Goal: Transaction & Acquisition: Book appointment/travel/reservation

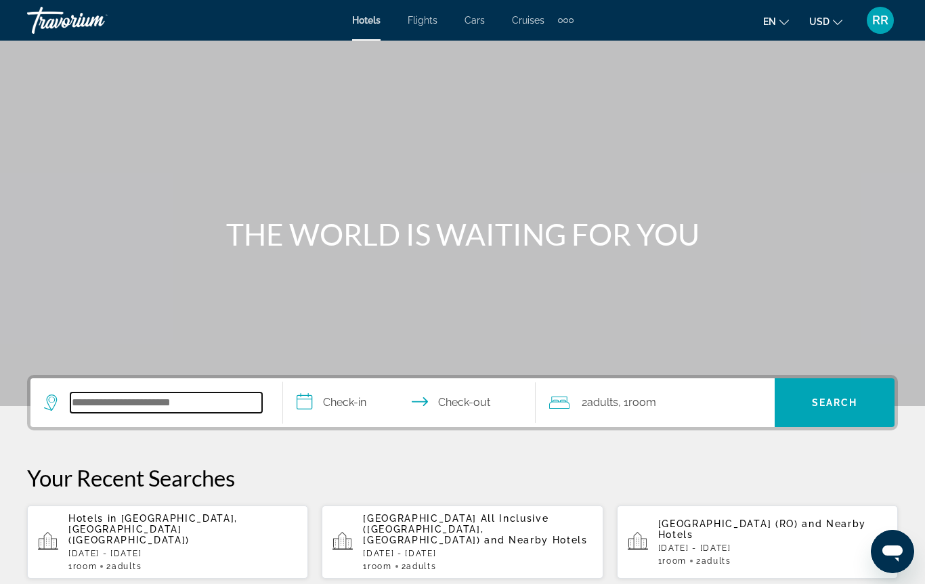
click at [90, 407] on input "Search hotel destination" at bounding box center [166, 403] width 192 height 20
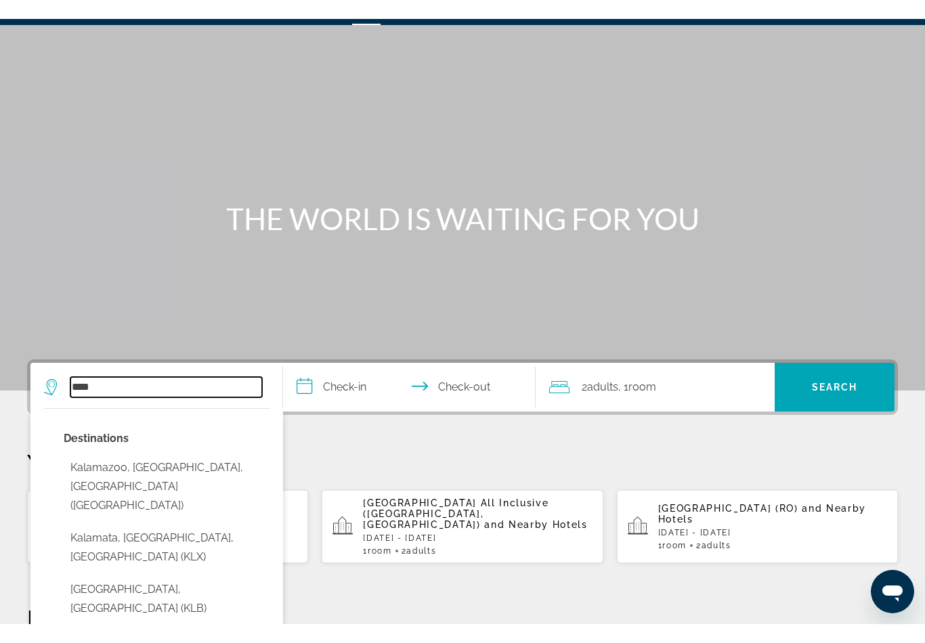
scroll to position [29, 0]
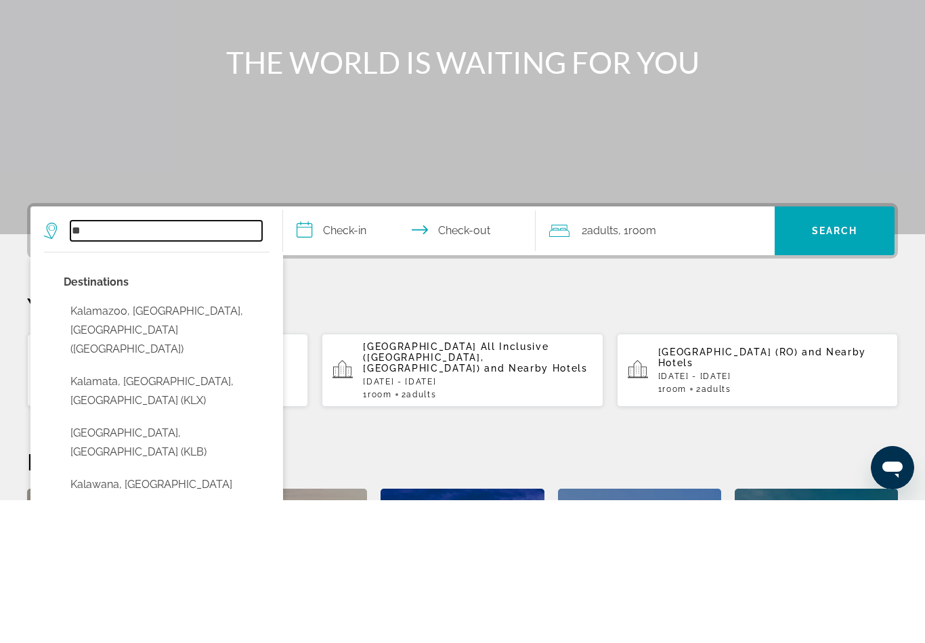
type input "*"
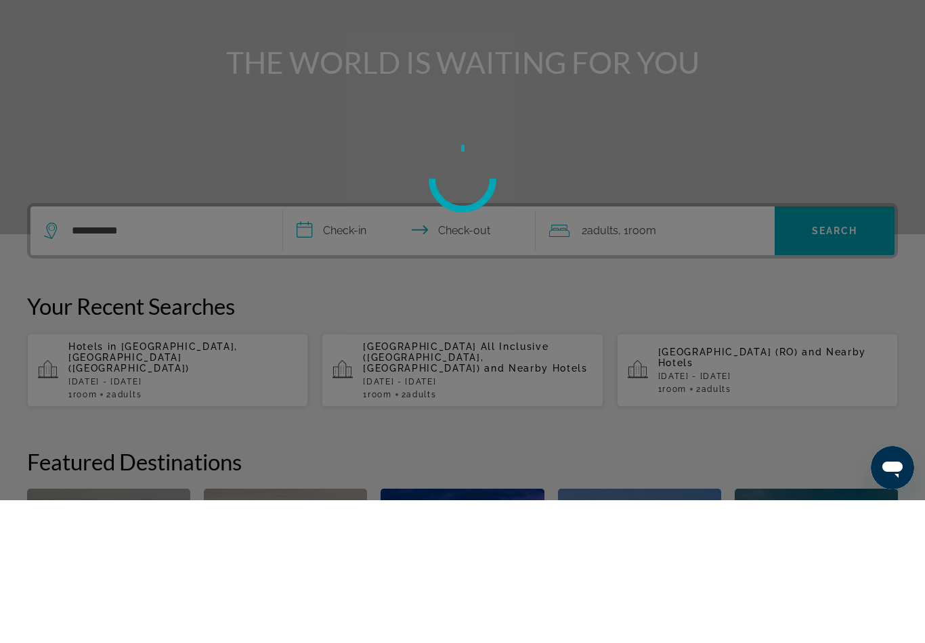
click at [691, 282] on div at bounding box center [462, 321] width 925 height 643
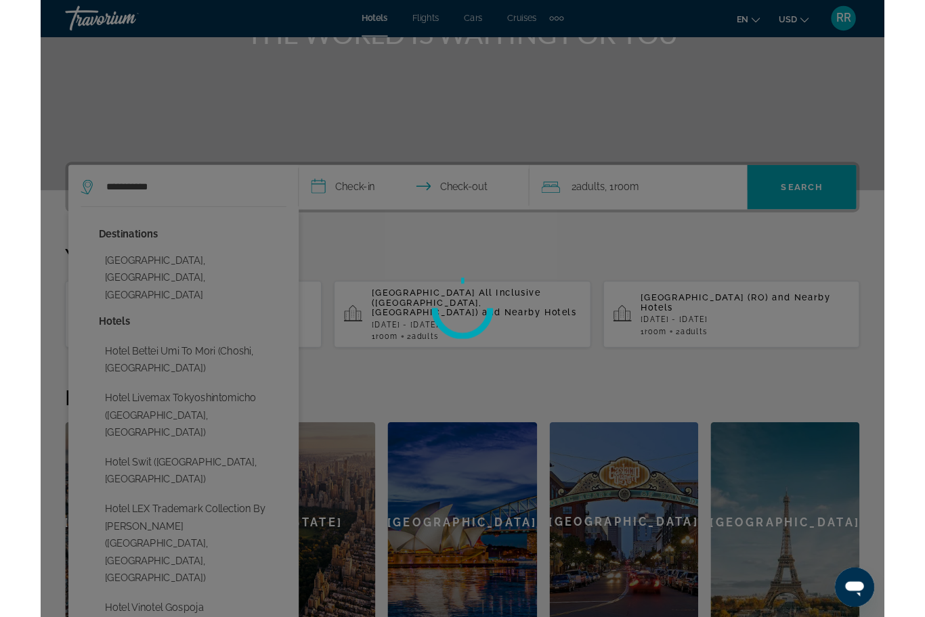
scroll to position [198, 0]
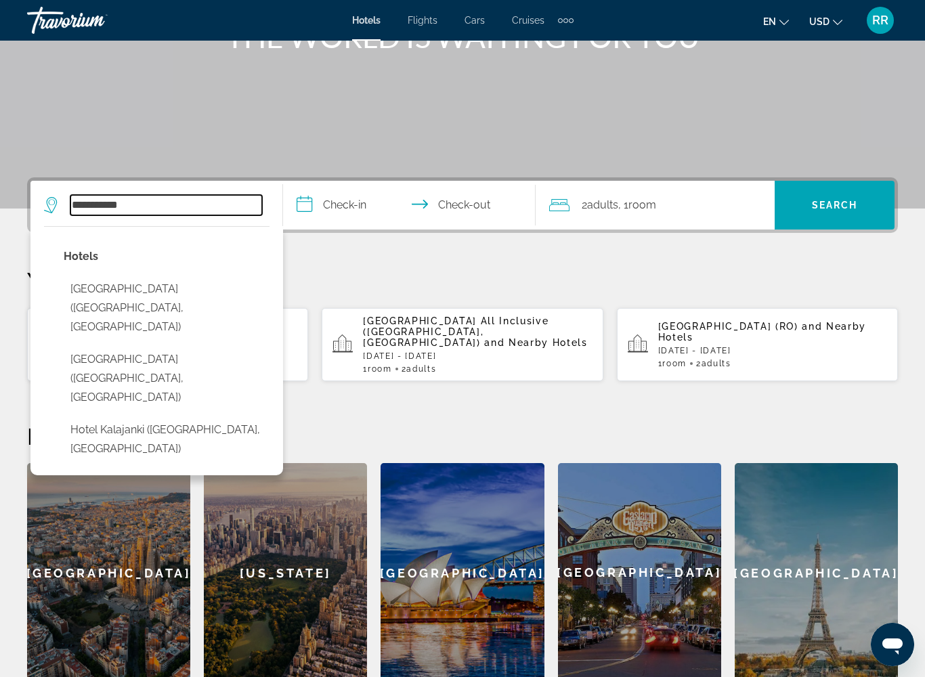
click at [248, 200] on input "**********" at bounding box center [166, 205] width 192 height 20
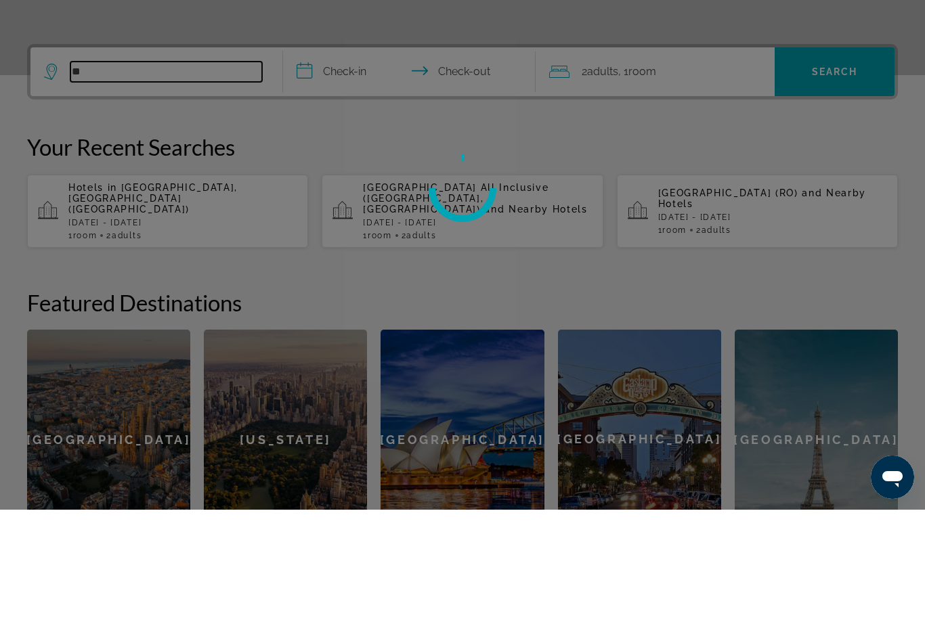
type input "*"
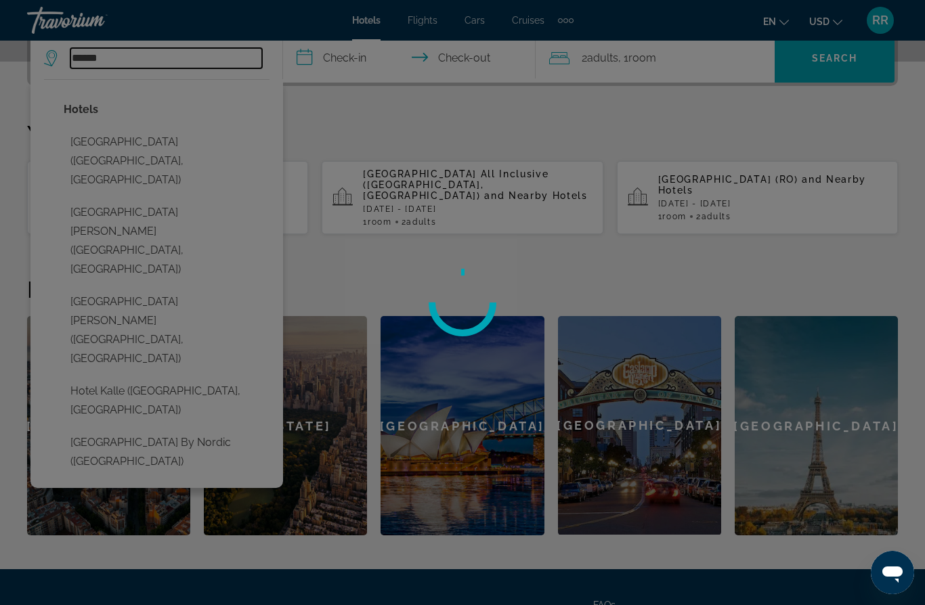
scroll to position [341, 0]
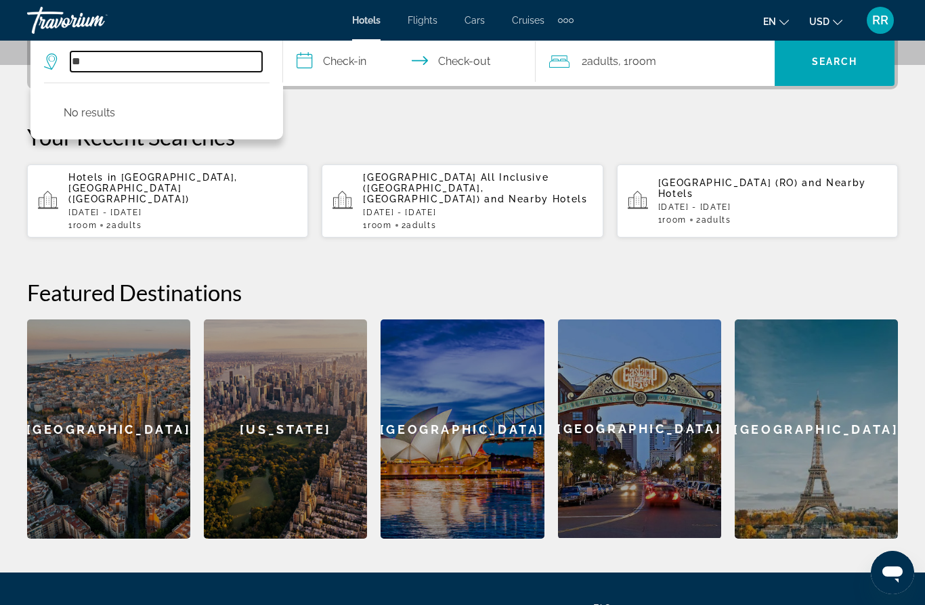
type input "*"
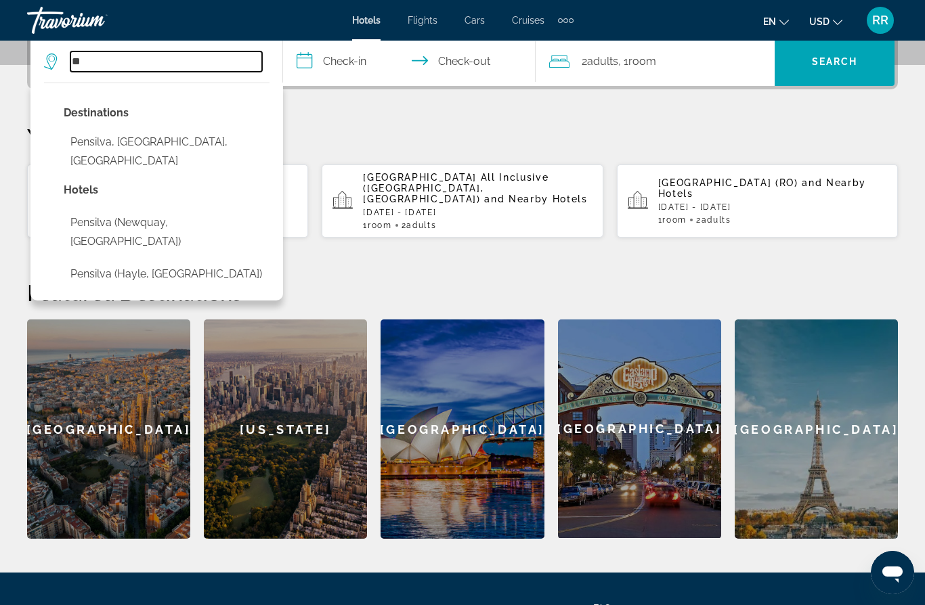
type input "*"
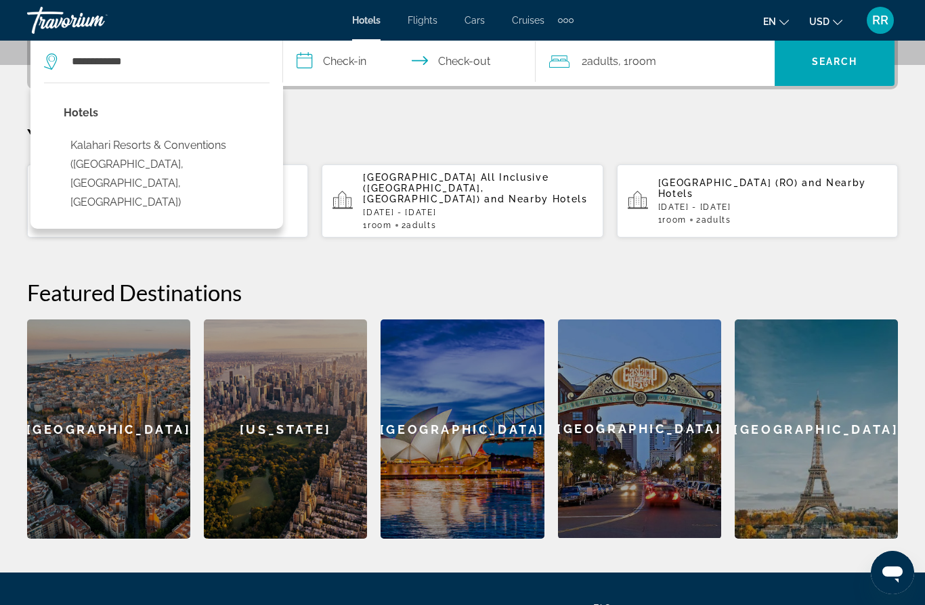
click at [192, 160] on button "Kalahari Resorts & Conventions ([GEOGRAPHIC_DATA], [GEOGRAPHIC_DATA], [GEOGRAPH…" at bounding box center [167, 174] width 206 height 83
type input "**********"
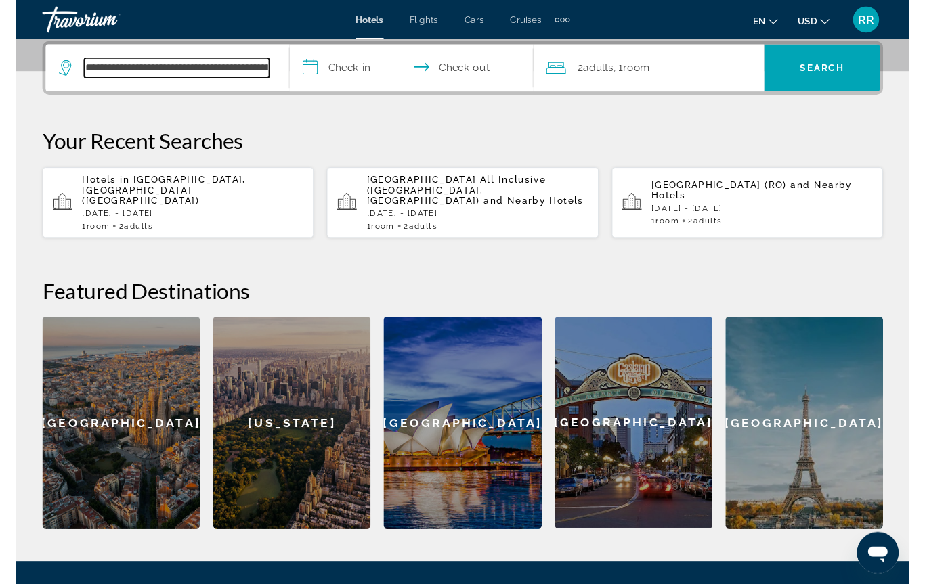
scroll to position [331, 0]
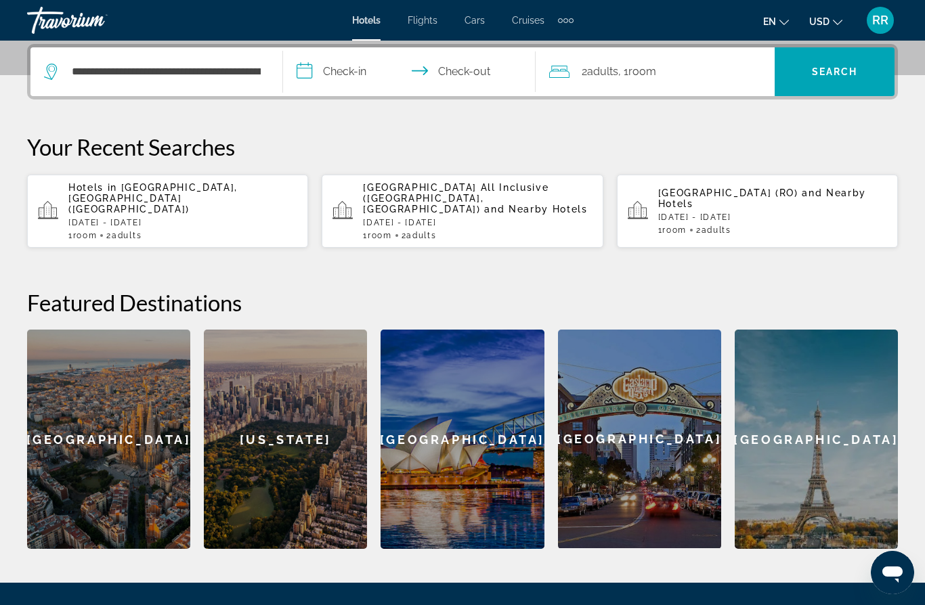
click at [309, 74] on input "**********" at bounding box center [412, 73] width 258 height 53
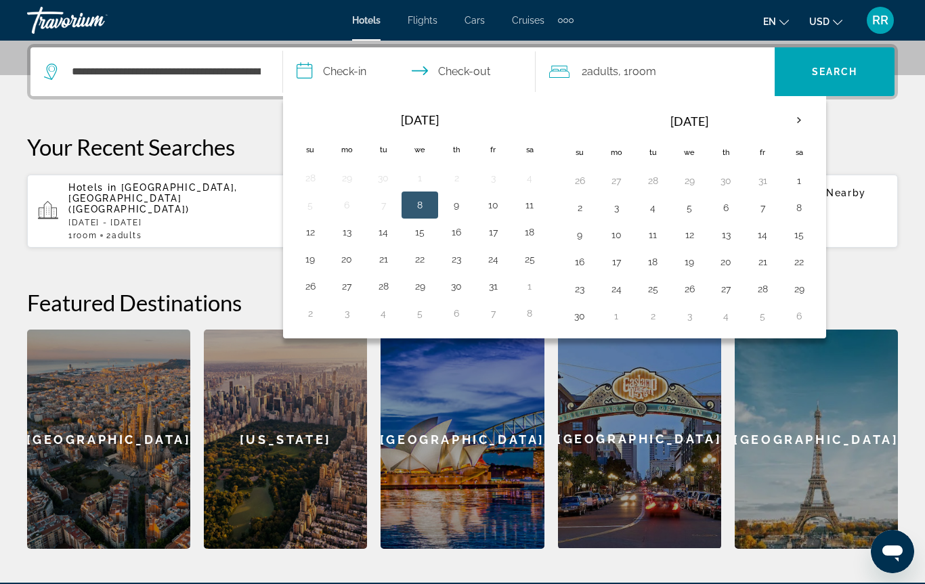
click at [798, 124] on th "Next month" at bounding box center [799, 121] width 37 height 30
click at [791, 128] on th "Next month" at bounding box center [799, 121] width 37 height 30
click at [762, 211] on button "9" at bounding box center [762, 207] width 22 height 19
click at [581, 242] on button "11" at bounding box center [580, 234] width 22 height 19
type input "**********"
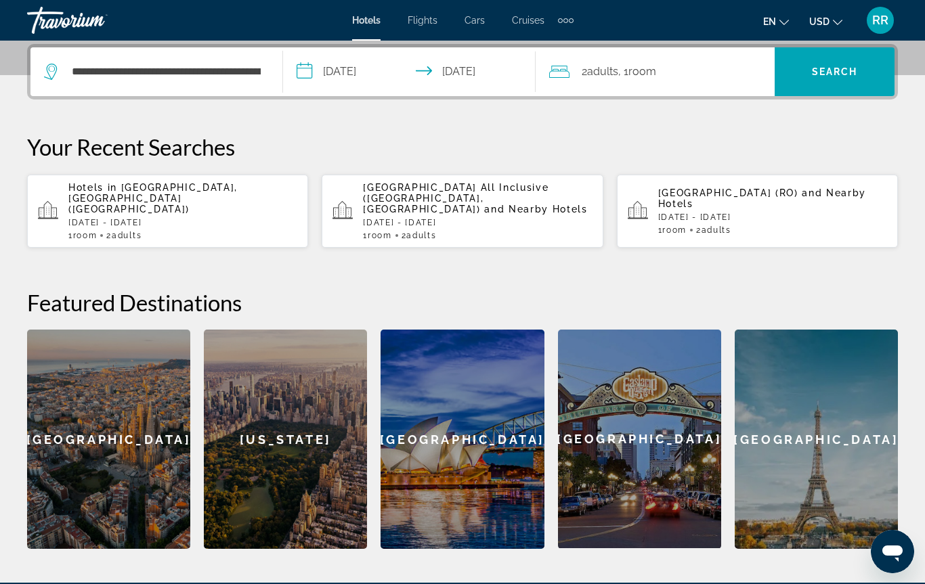
click at [598, 78] on span "Adults" at bounding box center [602, 71] width 31 height 13
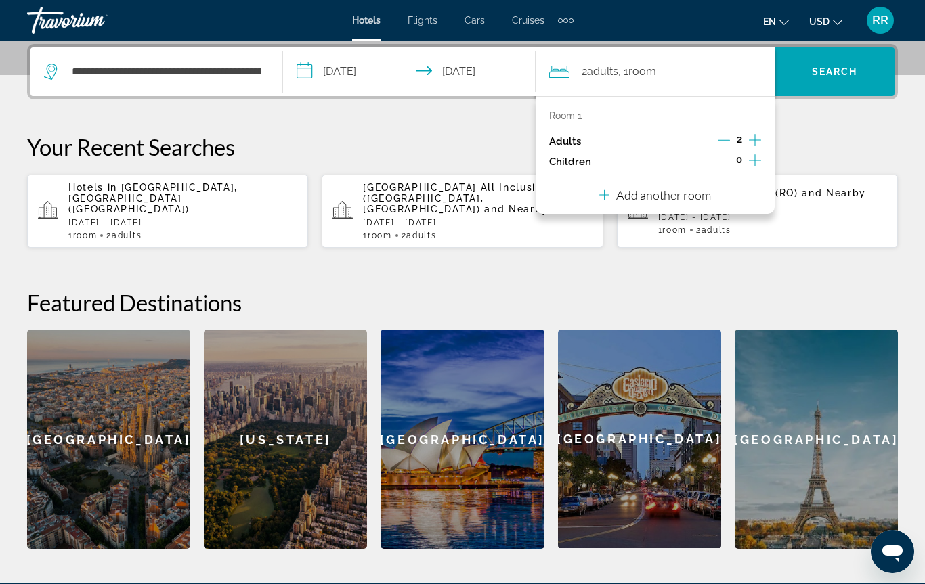
click at [755, 162] on icon "Increment children" at bounding box center [755, 160] width 12 height 12
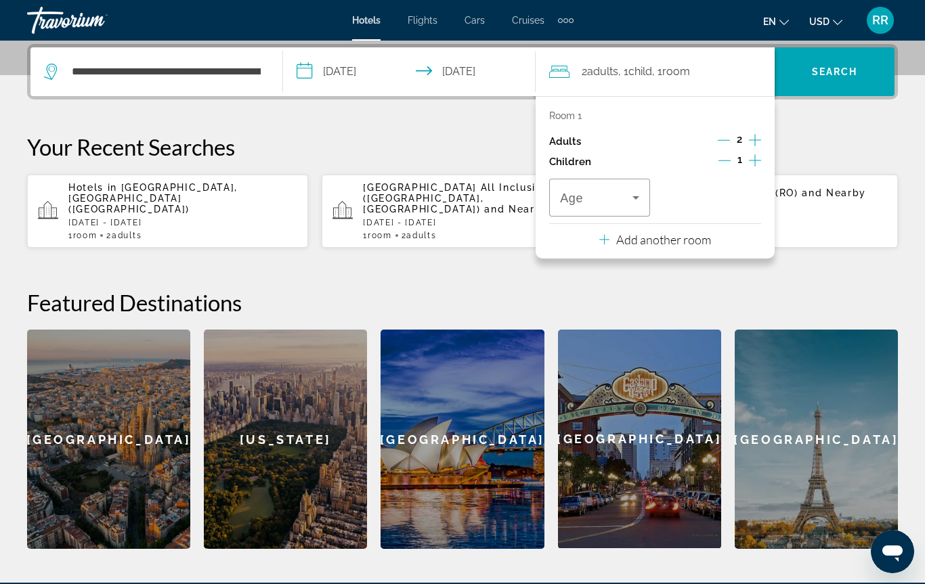
click at [632, 202] on icon "Travelers: 2 adults, 1 child" at bounding box center [636, 198] width 16 height 16
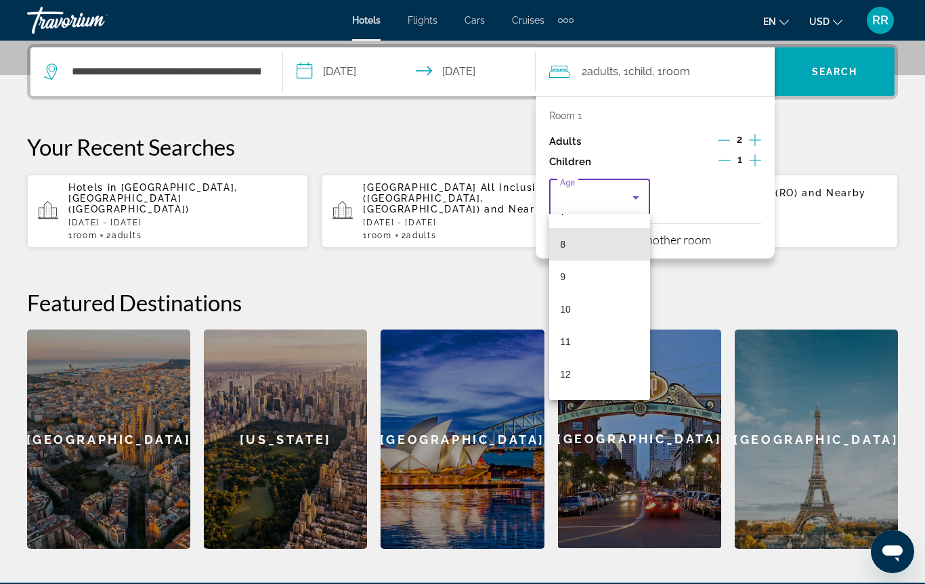
scroll to position [259, 0]
click at [598, 312] on mat-option "10" at bounding box center [599, 301] width 101 height 32
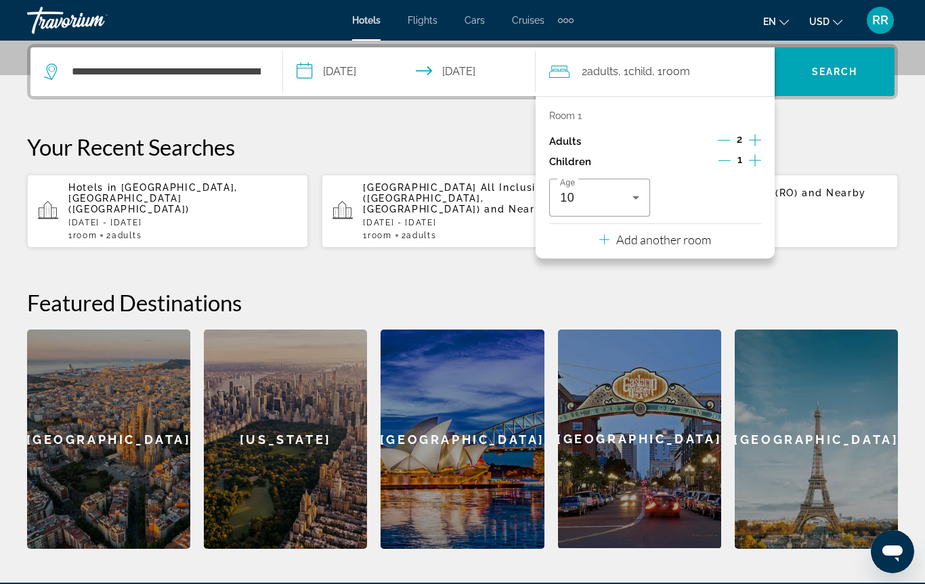
click at [605, 247] on button "Add another room" at bounding box center [655, 238] width 112 height 28
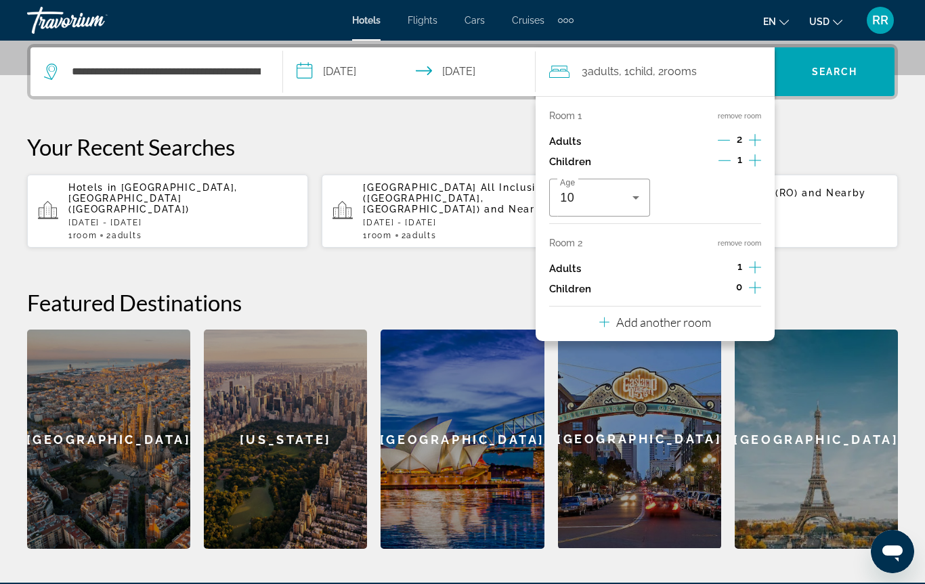
click at [756, 265] on icon "Increment adults" at bounding box center [755, 267] width 12 height 16
click at [758, 268] on icon "Increment adults" at bounding box center [755, 267] width 12 height 16
click at [758, 287] on icon "Increment children" at bounding box center [755, 288] width 12 height 16
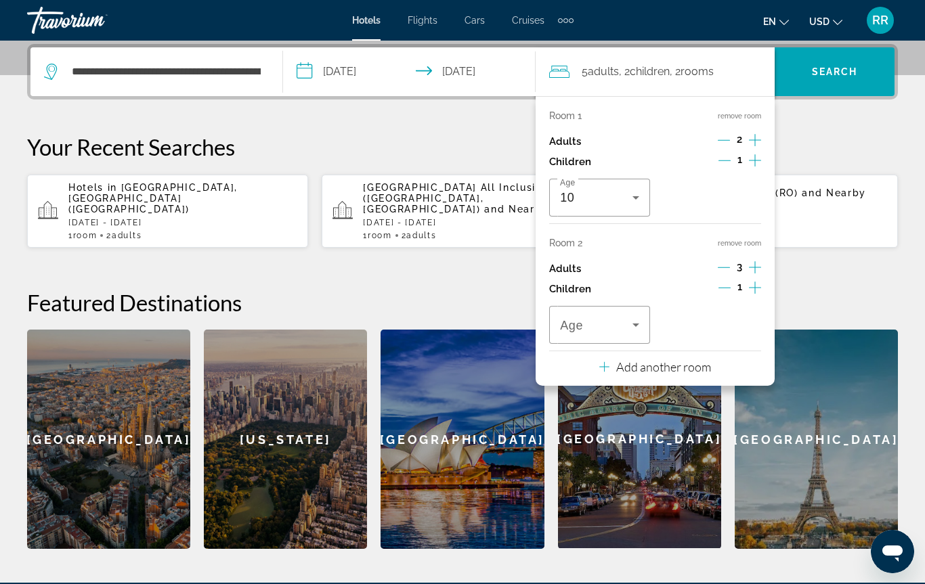
click at [754, 292] on button "Increment children" at bounding box center [755, 289] width 12 height 20
click at [641, 325] on icon "Travelers: 5 adults, 3 children" at bounding box center [636, 325] width 16 height 16
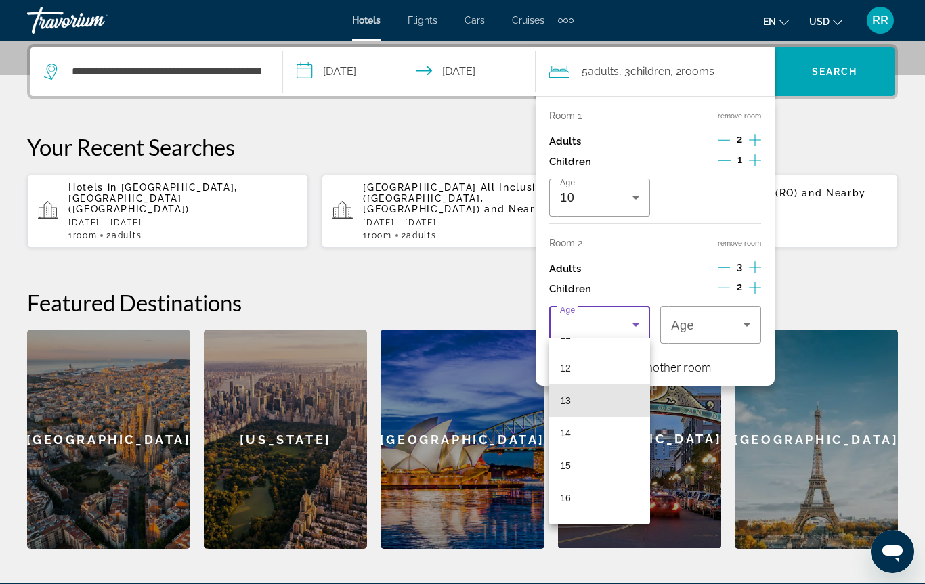
scroll to position [380, 0]
click at [598, 372] on mat-option "12" at bounding box center [599, 369] width 101 height 32
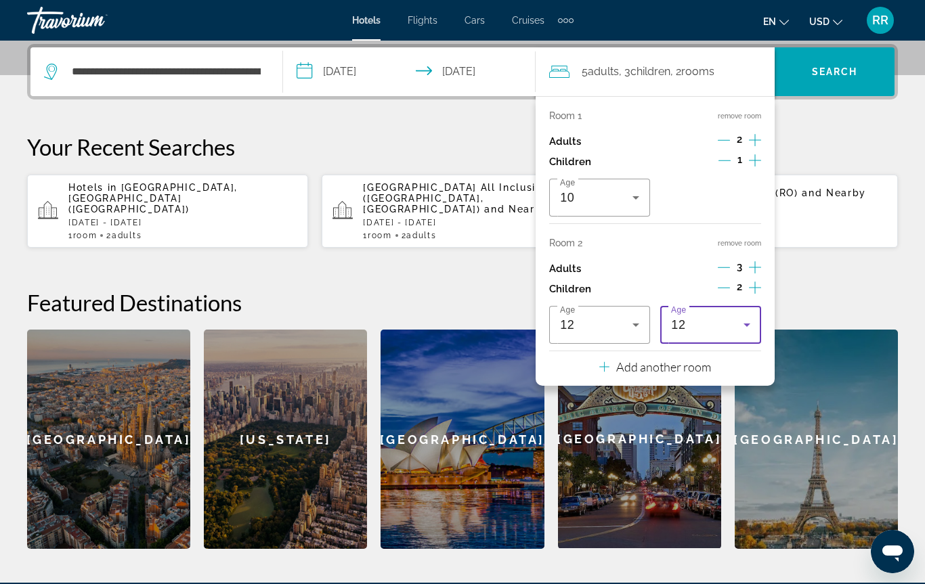
click at [825, 77] on span "Search" at bounding box center [835, 71] width 46 height 11
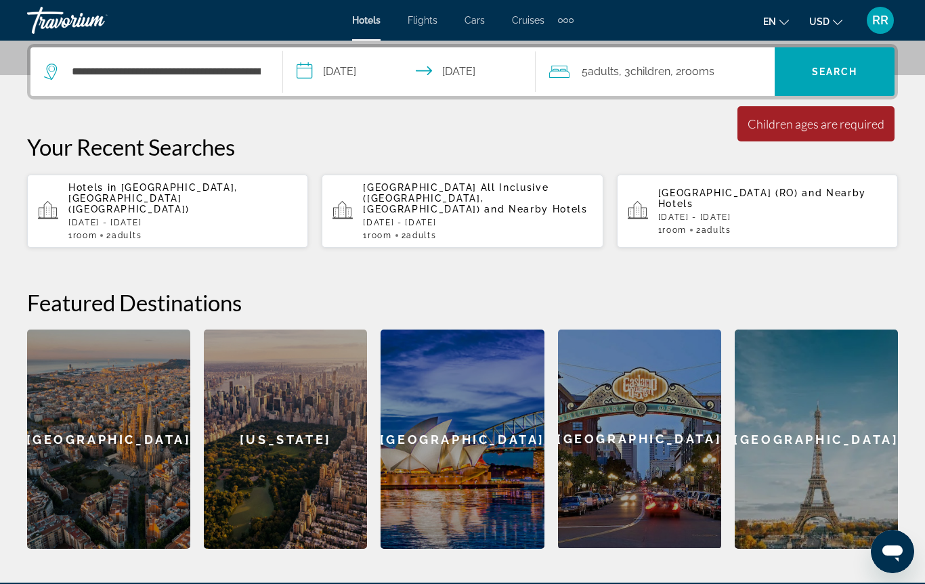
click at [705, 79] on span ", 2 Room rooms" at bounding box center [692, 71] width 44 height 19
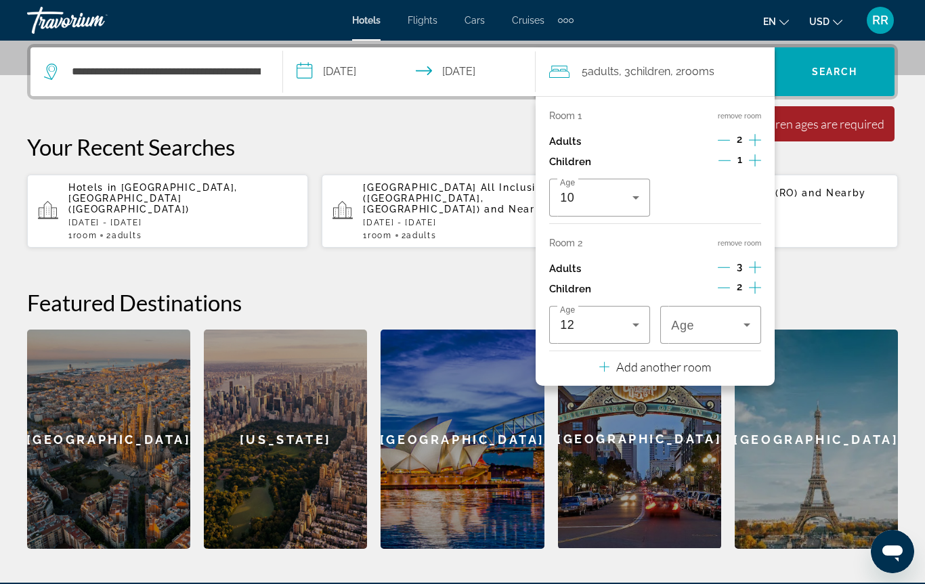
click at [753, 321] on icon "Travelers: 5 adults, 3 children" at bounding box center [747, 325] width 16 height 16
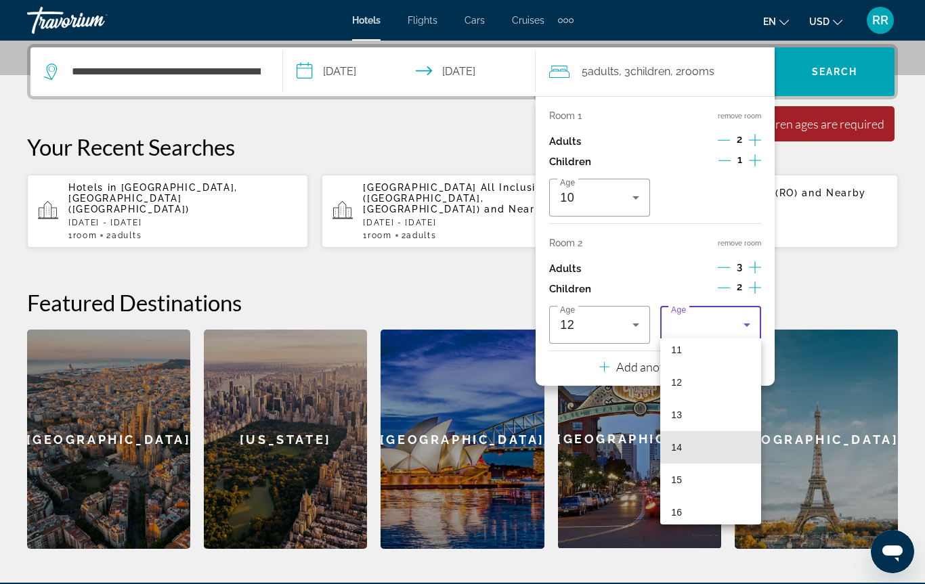
scroll to position [364, 0]
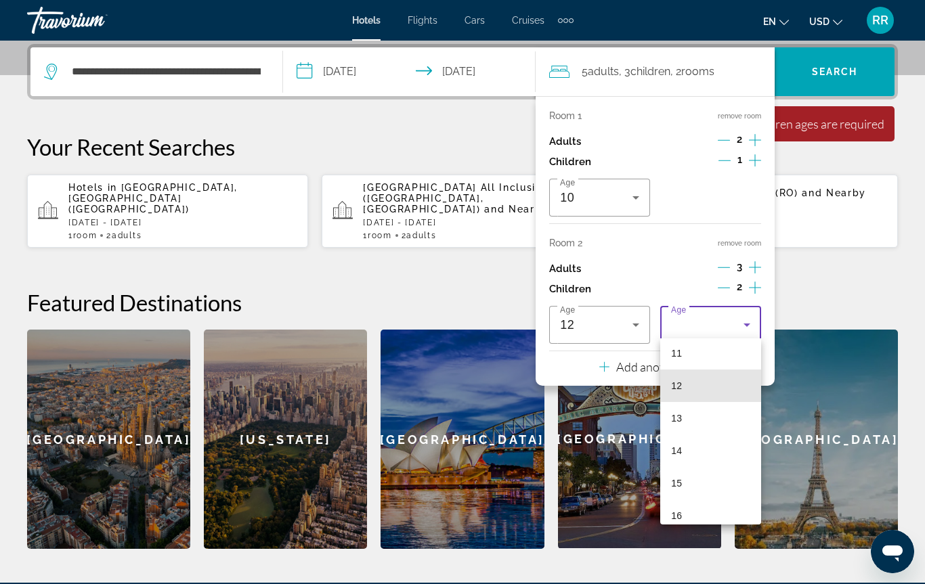
click at [705, 388] on mat-option "12" at bounding box center [710, 386] width 101 height 32
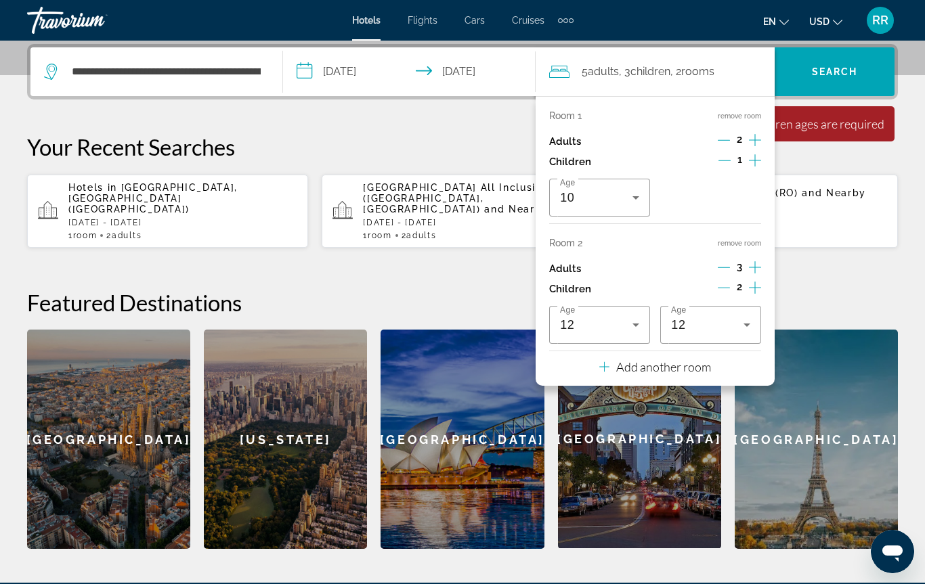
click at [827, 290] on h2 "Featured Destinations" at bounding box center [462, 302] width 871 height 27
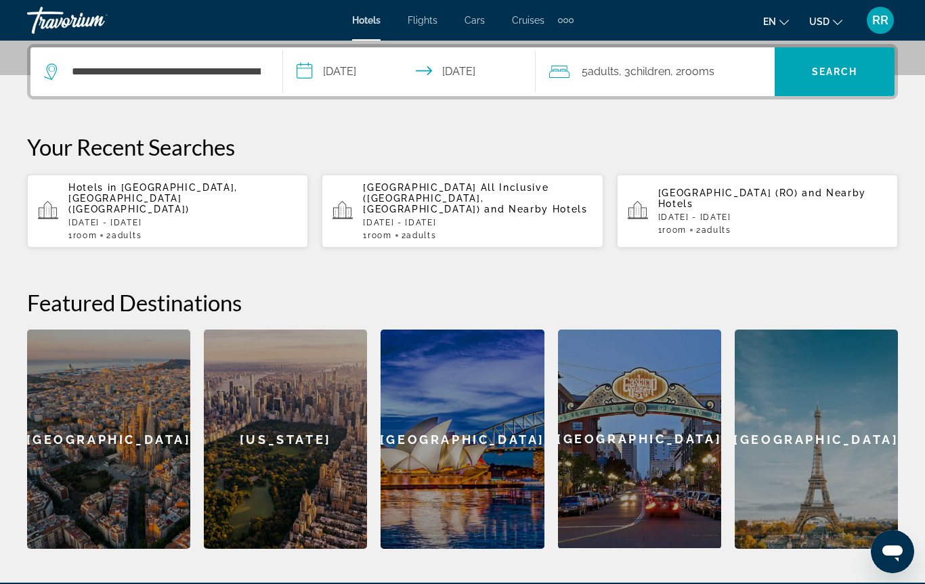
click at [822, 74] on span "Search" at bounding box center [835, 71] width 46 height 11
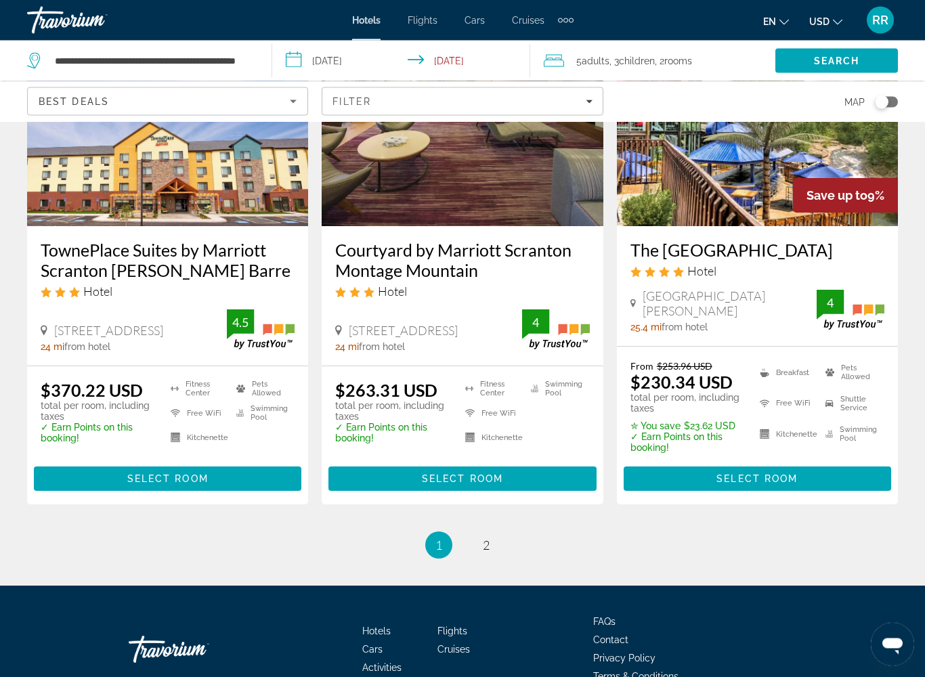
scroll to position [1723, 0]
click at [476, 557] on link "page 2" at bounding box center [487, 545] width 24 height 24
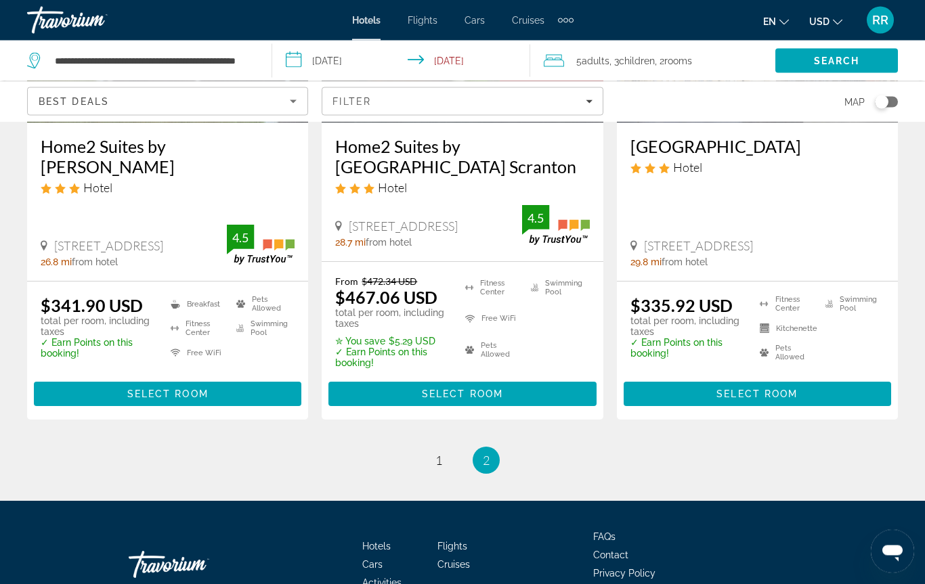
scroll to position [1343, 0]
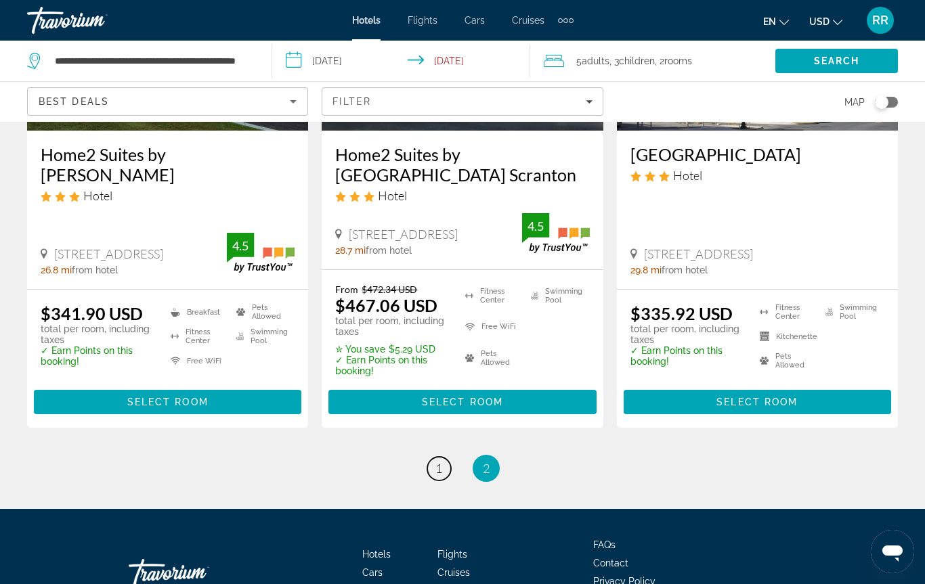
click at [441, 457] on link "page 1" at bounding box center [439, 469] width 24 height 24
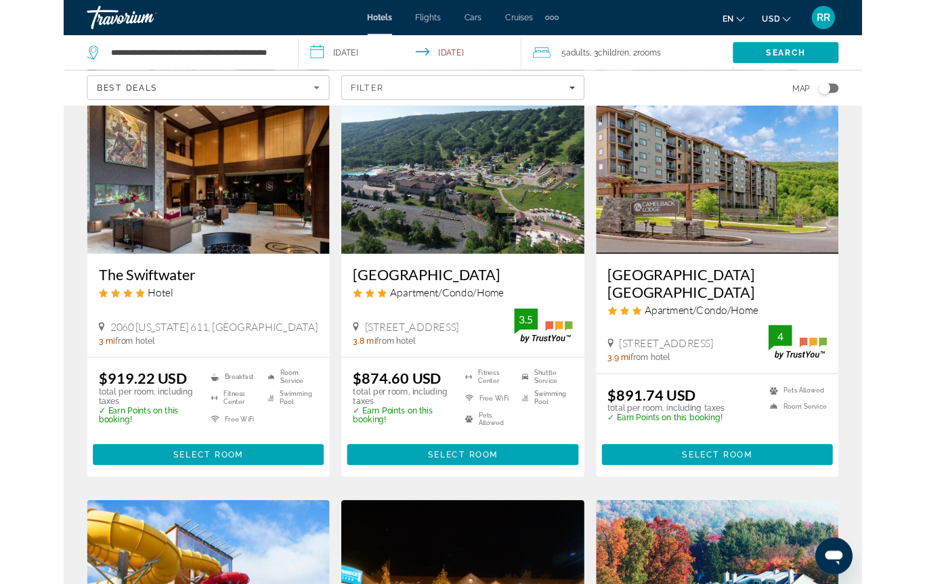
scroll to position [91, 0]
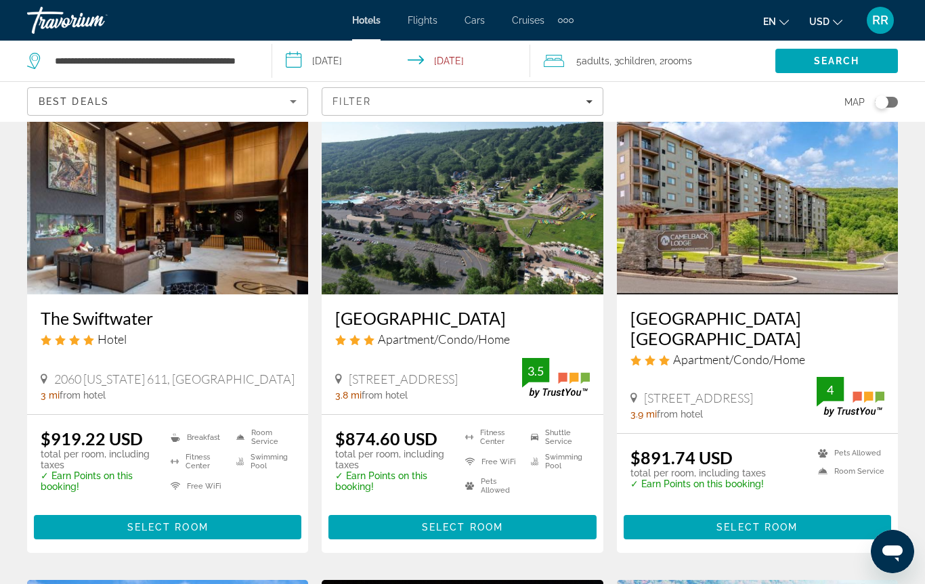
click at [765, 245] on img "Main content" at bounding box center [757, 186] width 281 height 217
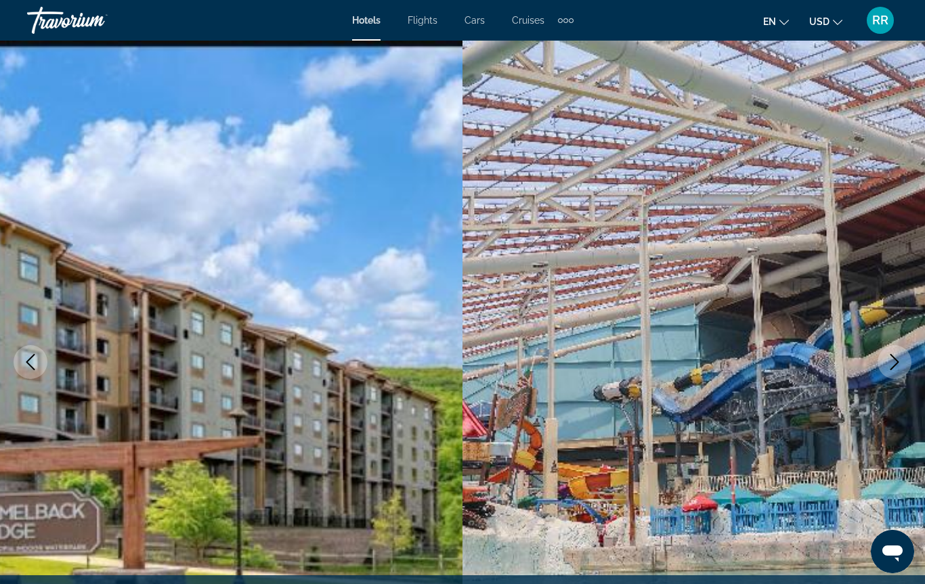
click at [900, 359] on icon "Next image" at bounding box center [894, 362] width 16 height 16
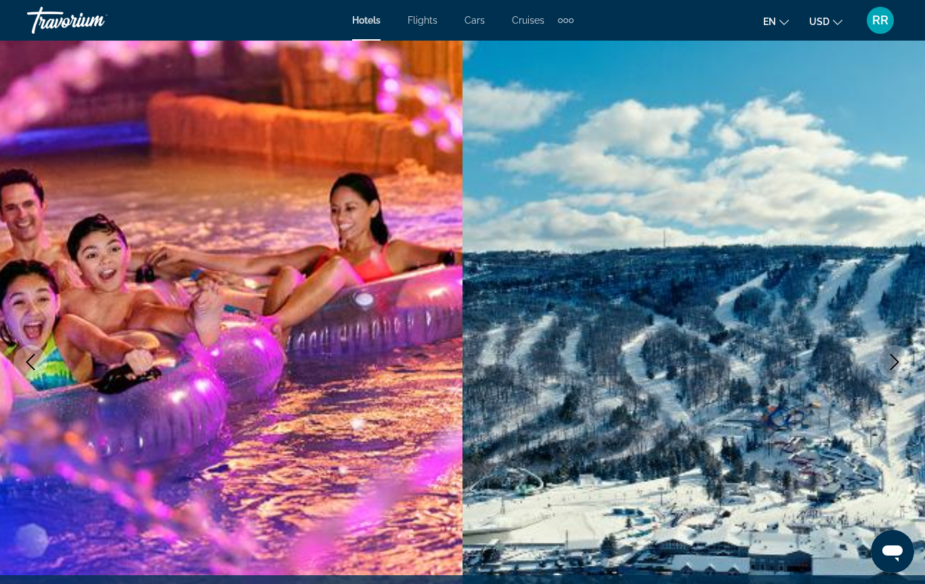
click at [892, 370] on icon "Next image" at bounding box center [894, 362] width 16 height 16
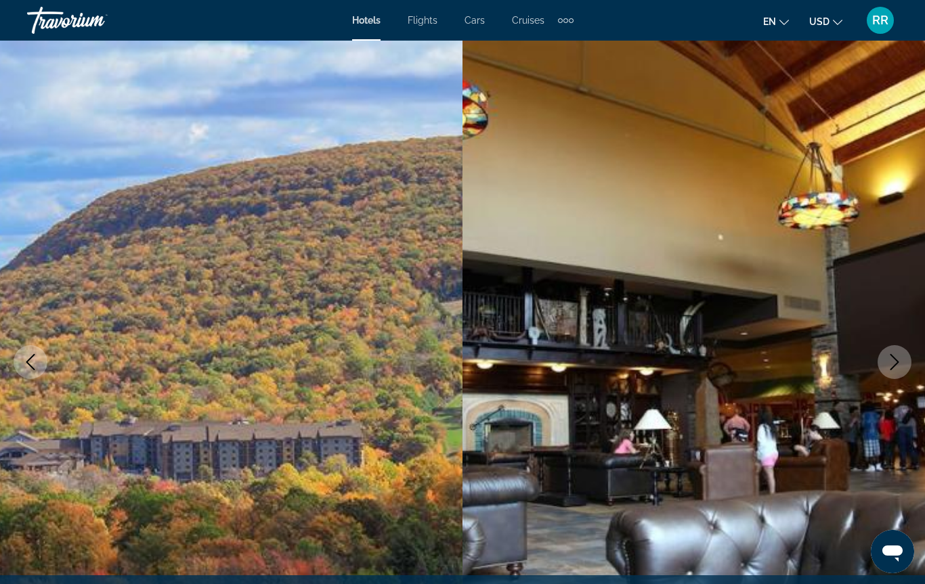
click at [897, 369] on icon "Next image" at bounding box center [894, 362] width 16 height 16
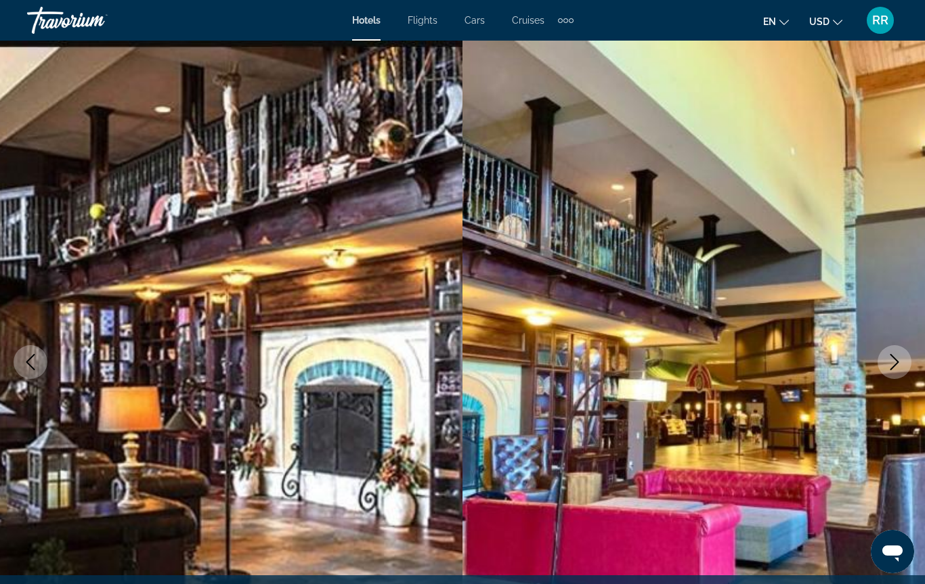
click at [889, 371] on button "Next image" at bounding box center [894, 362] width 34 height 34
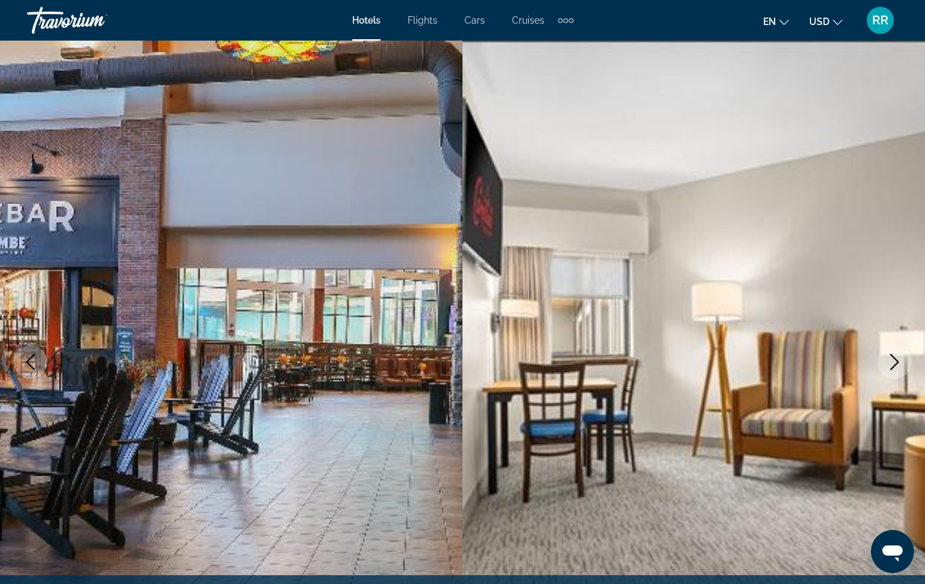
click at [892, 369] on icon "Next image" at bounding box center [894, 362] width 16 height 16
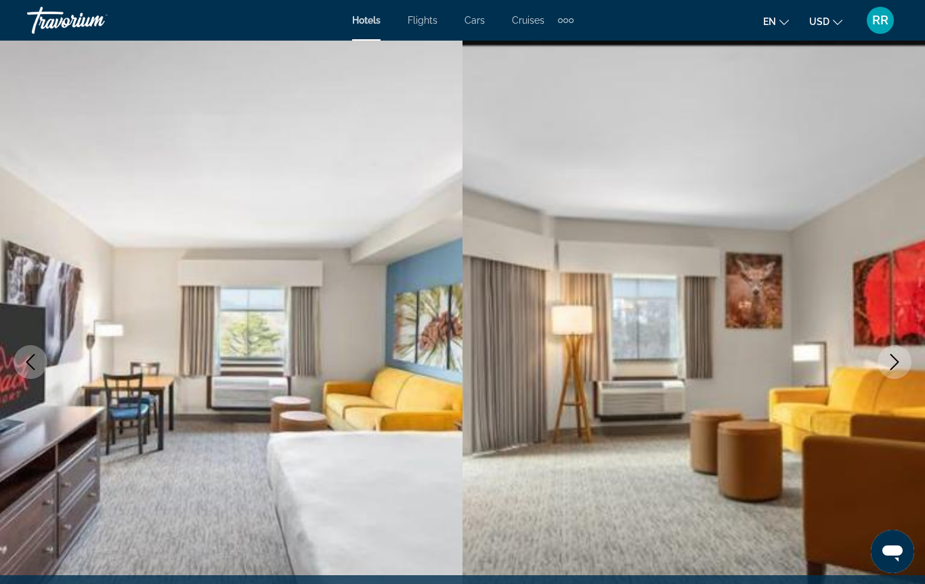
click at [894, 370] on button "Next image" at bounding box center [894, 362] width 34 height 34
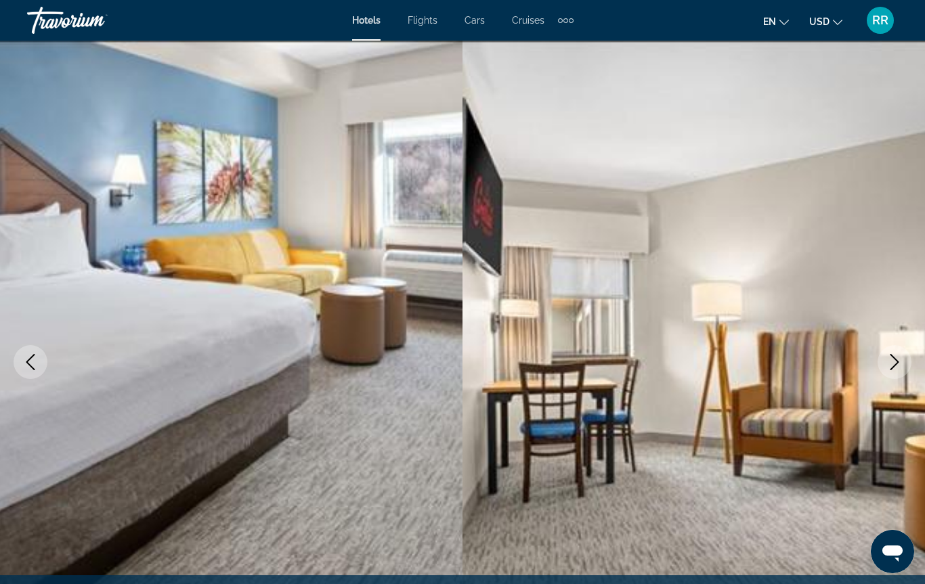
click at [901, 371] on button "Next image" at bounding box center [894, 362] width 34 height 34
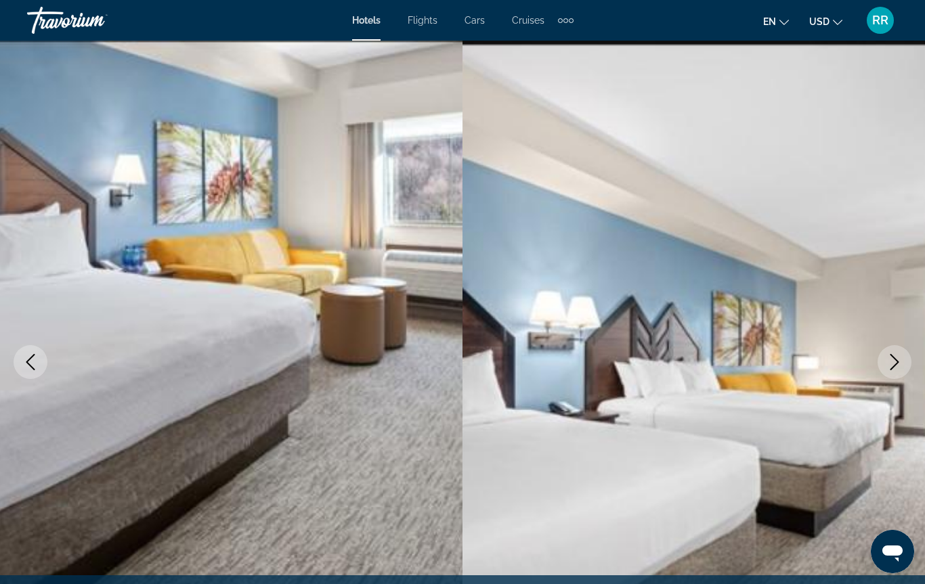
click at [907, 370] on button "Next image" at bounding box center [894, 362] width 34 height 34
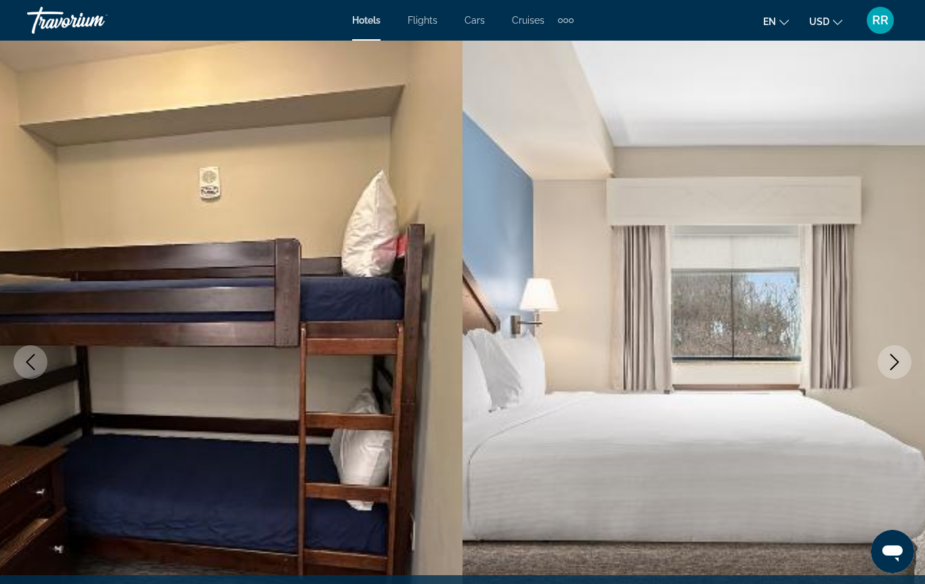
click at [898, 370] on button "Next image" at bounding box center [894, 362] width 34 height 34
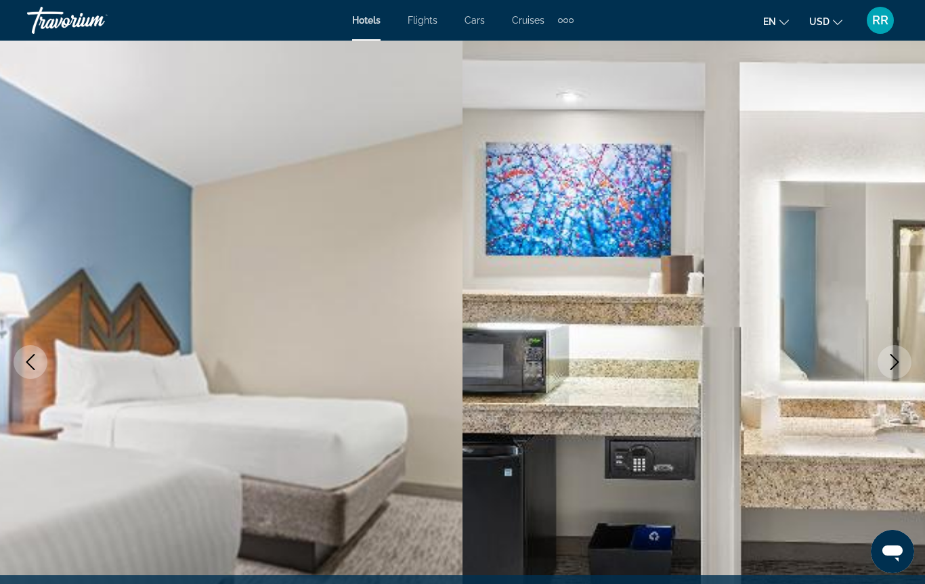
click at [897, 372] on button "Next image" at bounding box center [894, 362] width 34 height 34
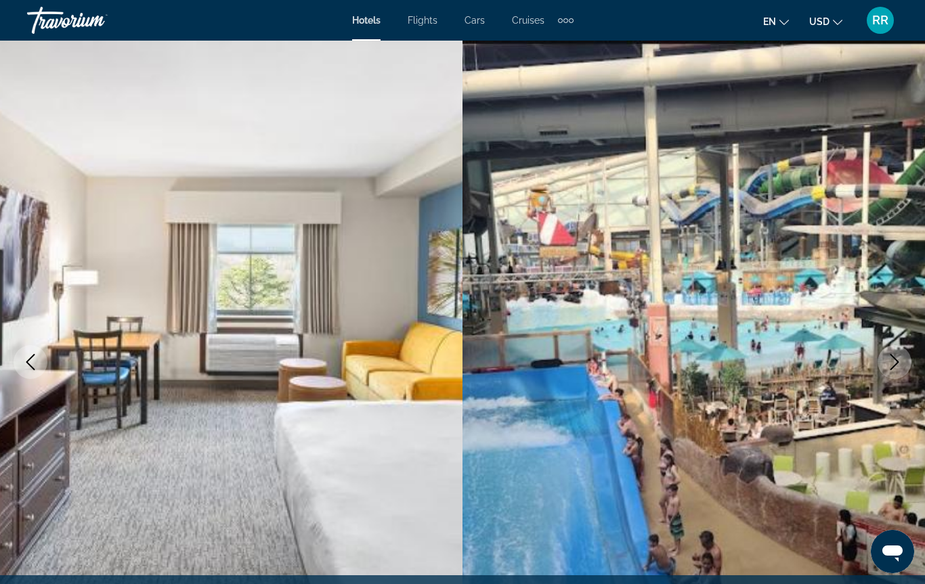
click at [902, 372] on button "Next image" at bounding box center [894, 362] width 34 height 34
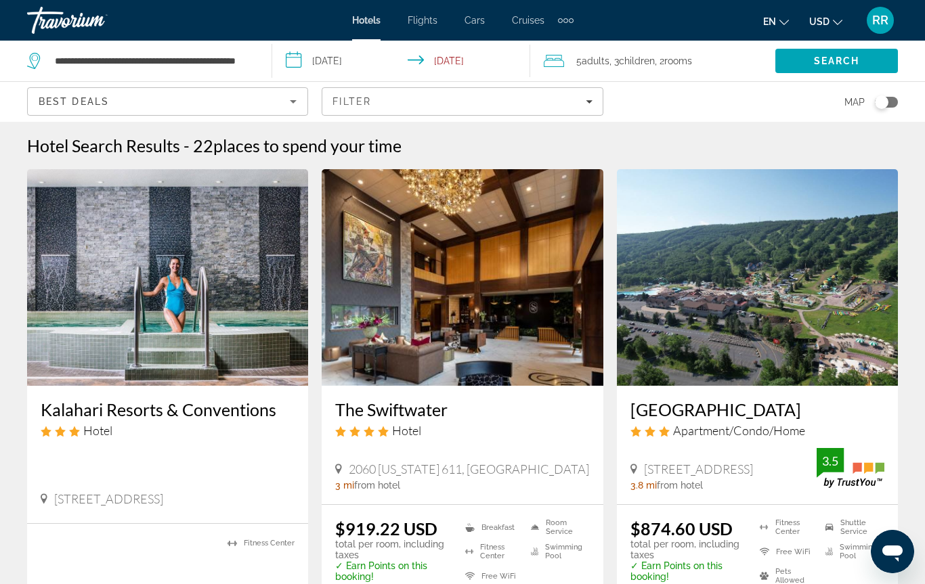
click at [89, 418] on h3 "Kalahari Resorts & Conventions" at bounding box center [168, 409] width 254 height 20
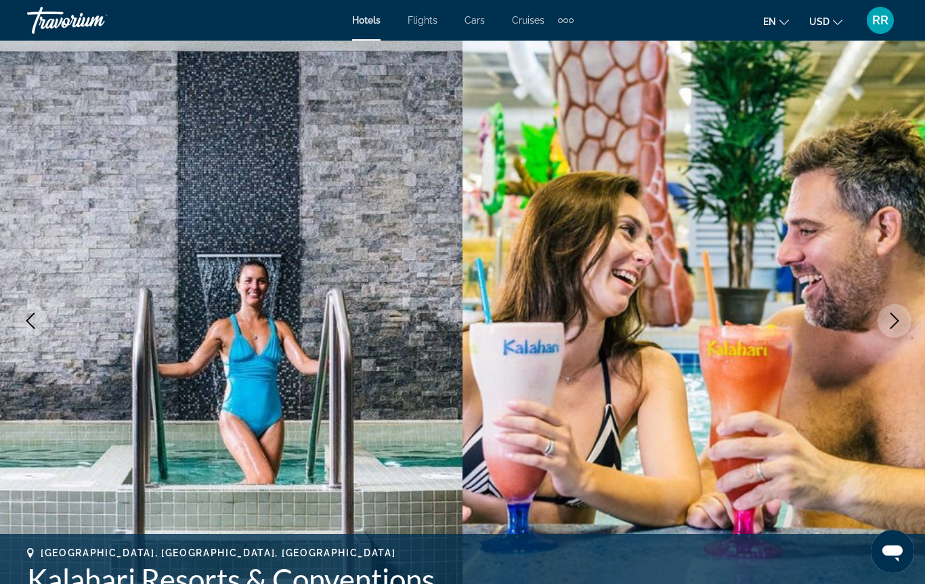
scroll to position [40, 0]
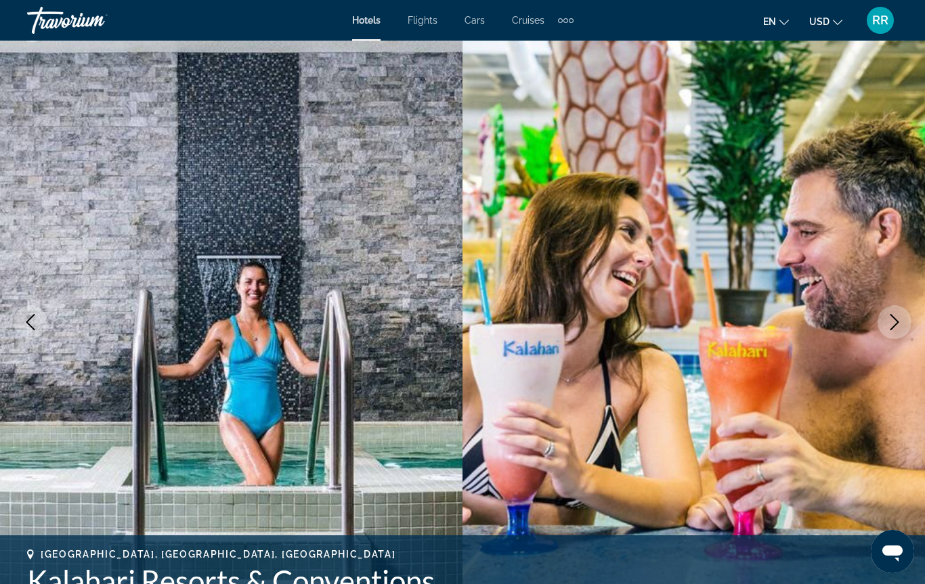
click at [889, 328] on icon "Next image" at bounding box center [894, 322] width 16 height 16
click at [896, 328] on icon "Next image" at bounding box center [894, 322] width 16 height 16
click at [900, 326] on icon "Next image" at bounding box center [894, 322] width 16 height 16
click at [903, 332] on button "Next image" at bounding box center [894, 322] width 34 height 34
click at [900, 331] on button "Next image" at bounding box center [894, 322] width 34 height 34
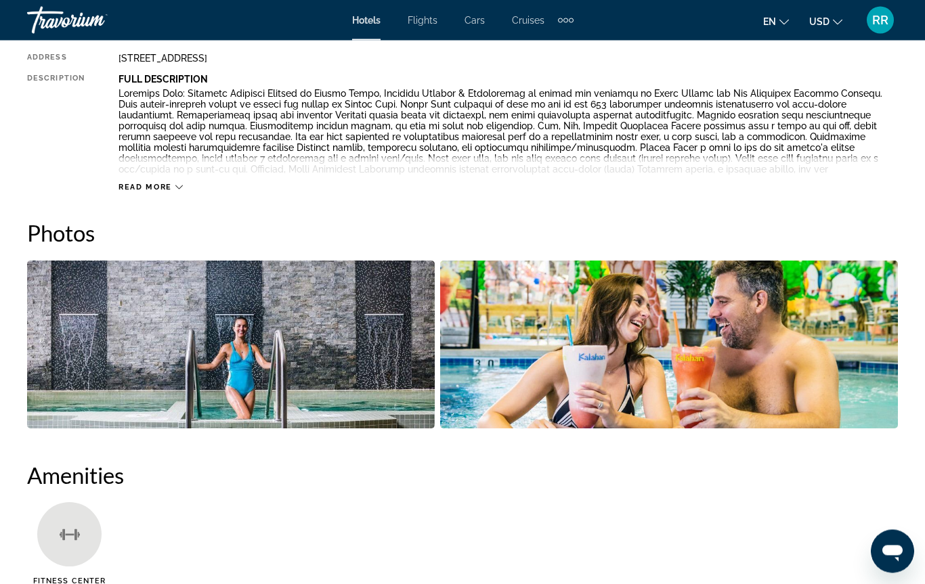
scroll to position [736, 0]
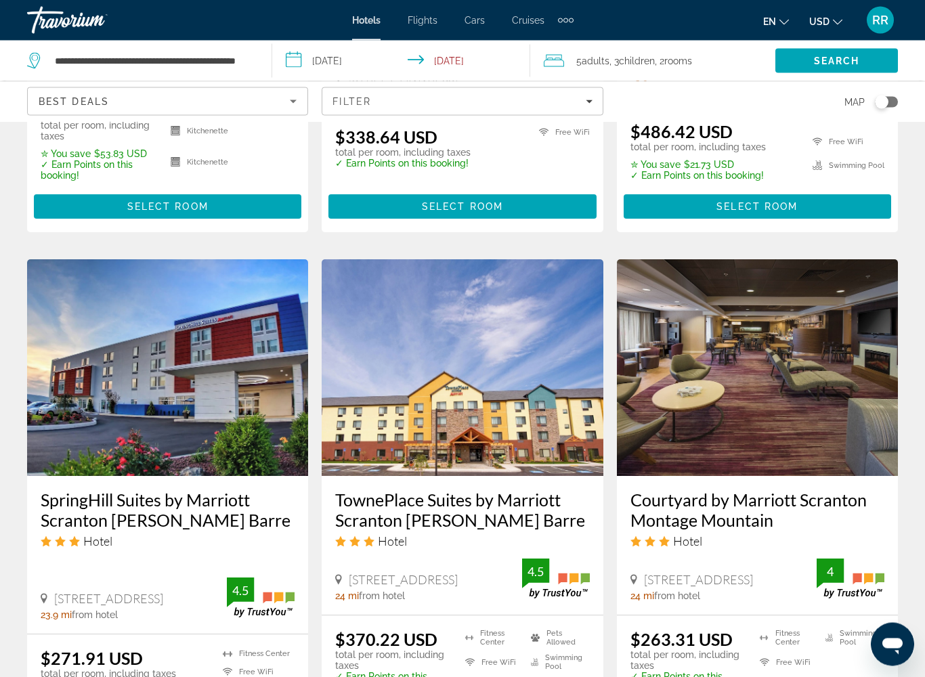
scroll to position [1475, 0]
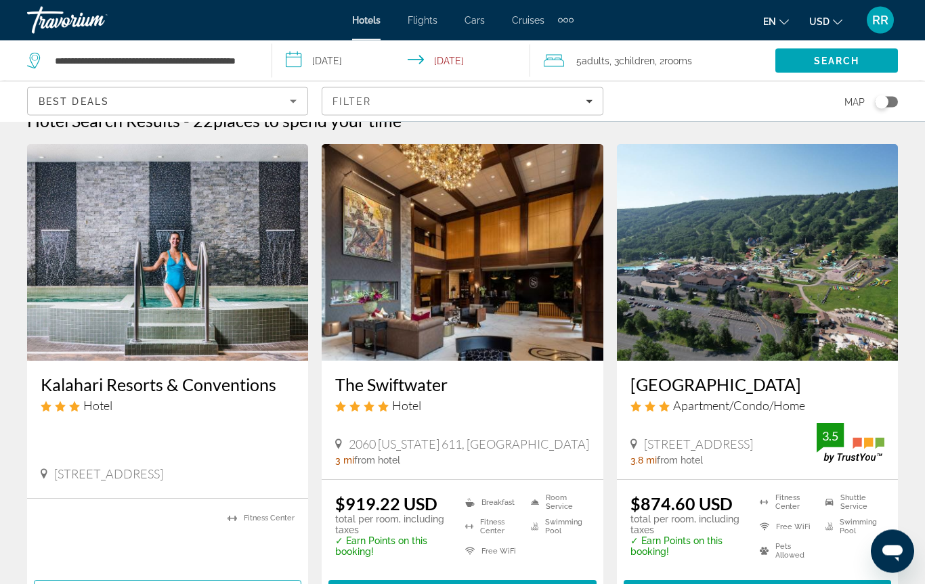
click at [301, 69] on input "**********" at bounding box center [404, 63] width 264 height 45
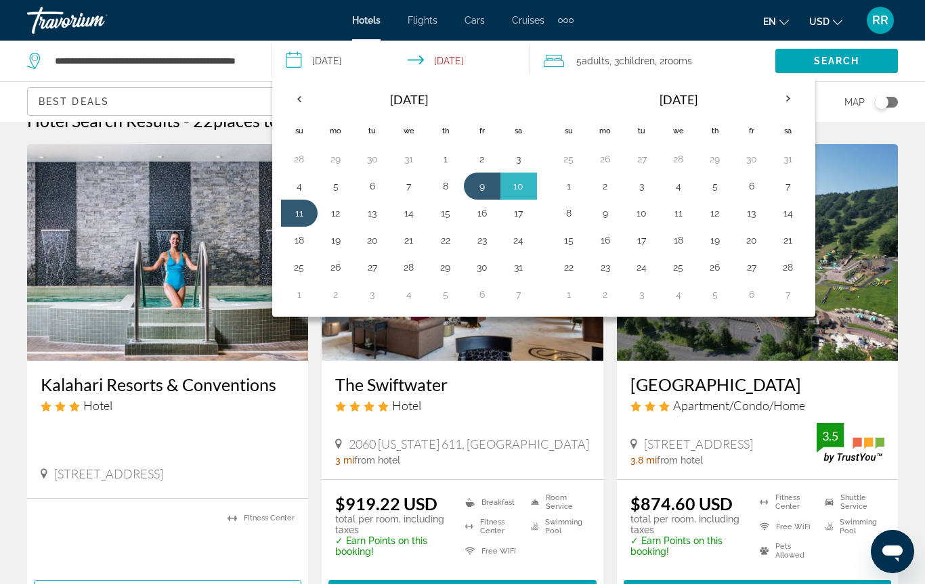
click at [485, 156] on button "2" at bounding box center [482, 159] width 22 height 19
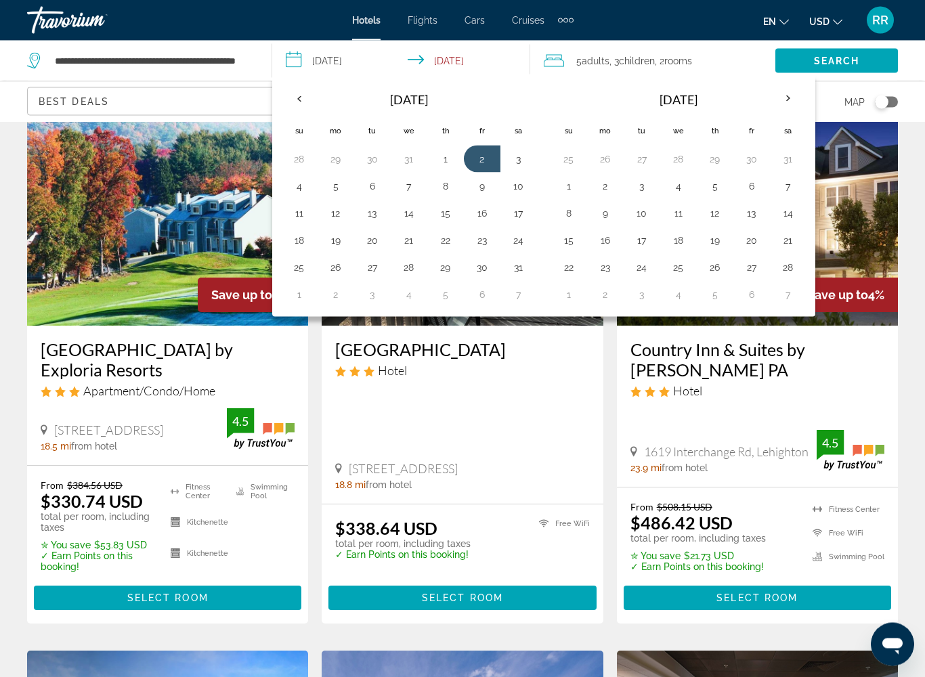
scroll to position [1083, 0]
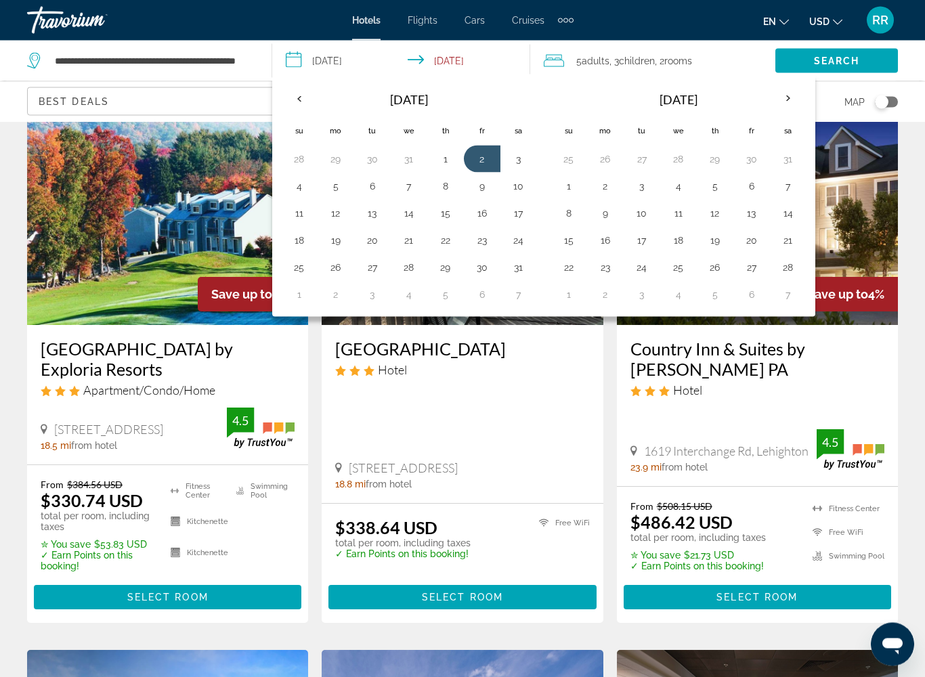
click at [292, 193] on button "4" at bounding box center [299, 186] width 22 height 19
type input "**********"
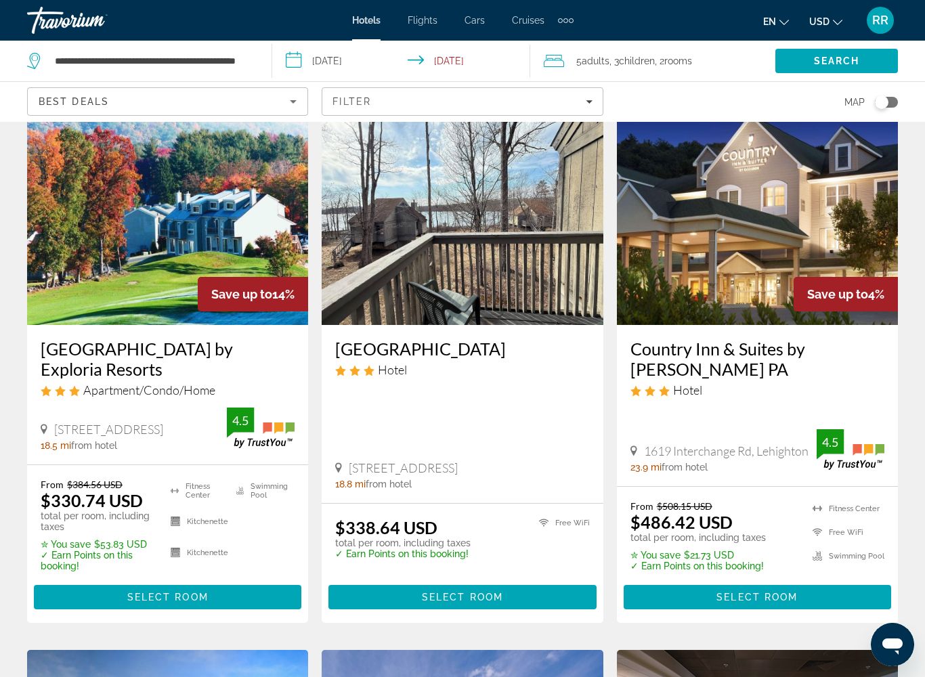
click at [829, 58] on span "Search" at bounding box center [837, 61] width 46 height 11
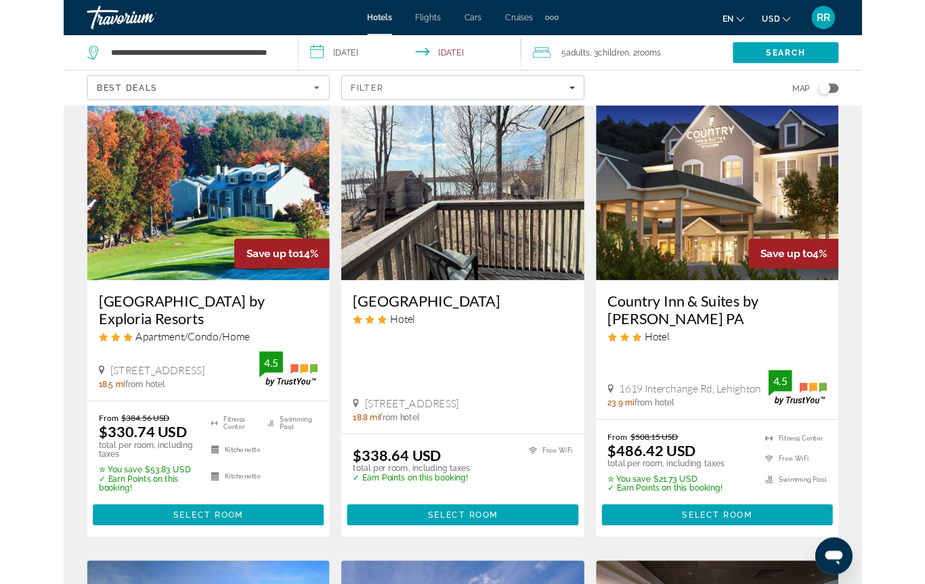
scroll to position [0, 0]
